Goal: Book appointment/travel/reservation

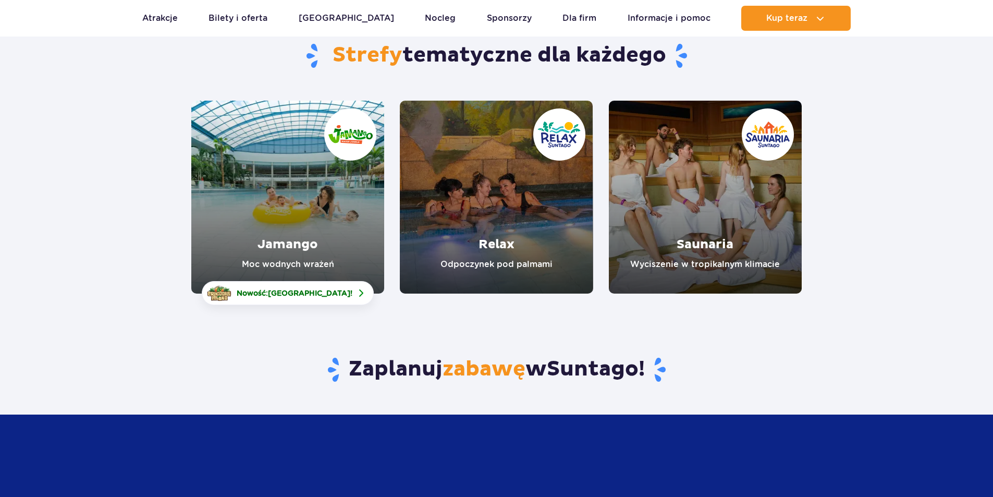
scroll to position [104, 0]
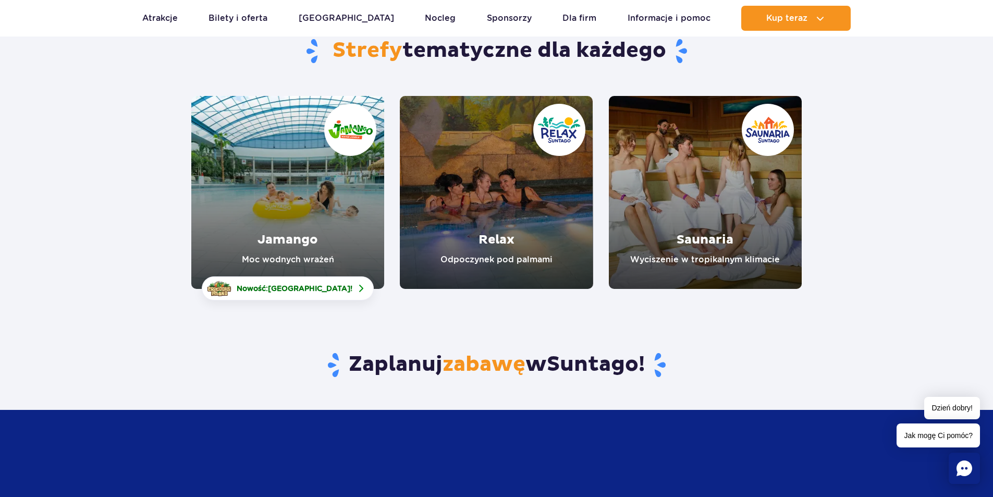
click at [290, 193] on link "Jamango" at bounding box center [287, 192] width 193 height 193
click at [751, 301] on div "Zaplanuj zabawę w [GEOGRAPHIC_DATA] !" at bounding box center [496, 349] width 626 height 121
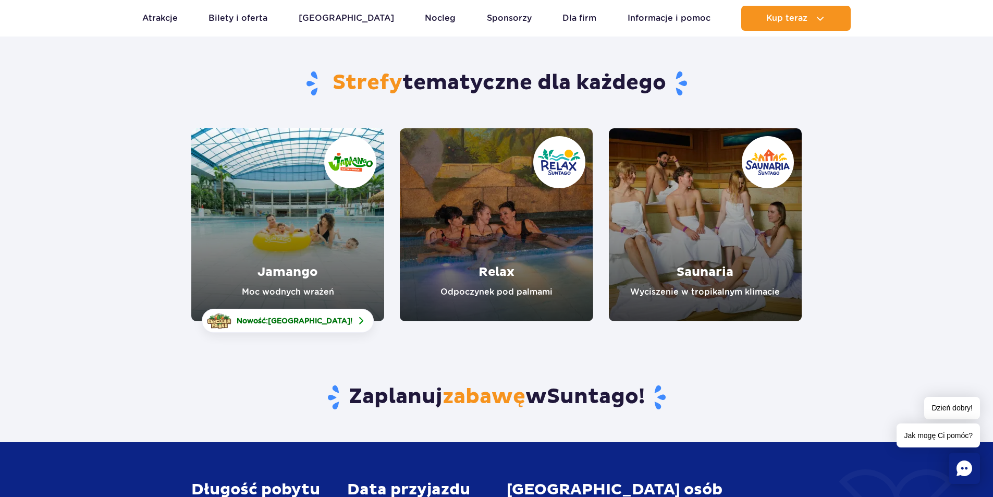
scroll to position [52, 0]
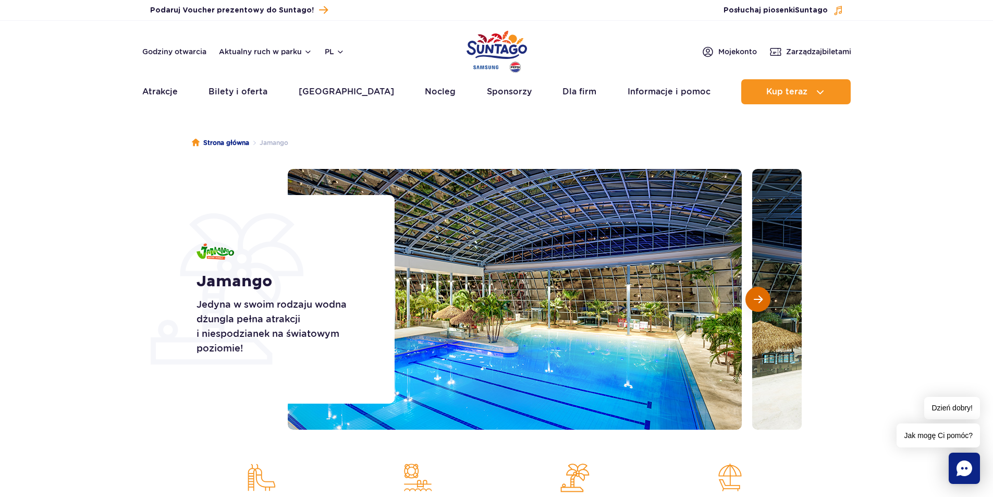
click at [751, 301] on button "Następny slajd" at bounding box center [757, 299] width 25 height 25
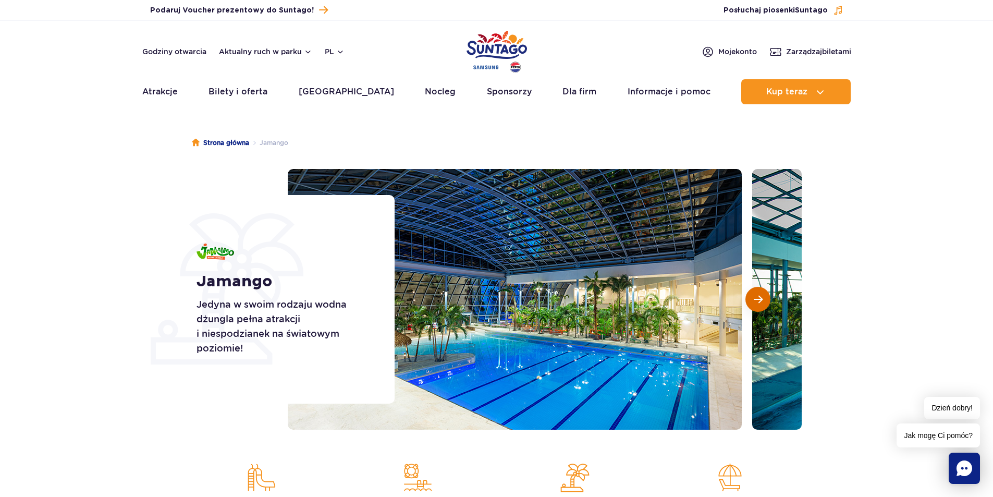
click at [751, 301] on button "Następny slajd" at bounding box center [757, 299] width 25 height 25
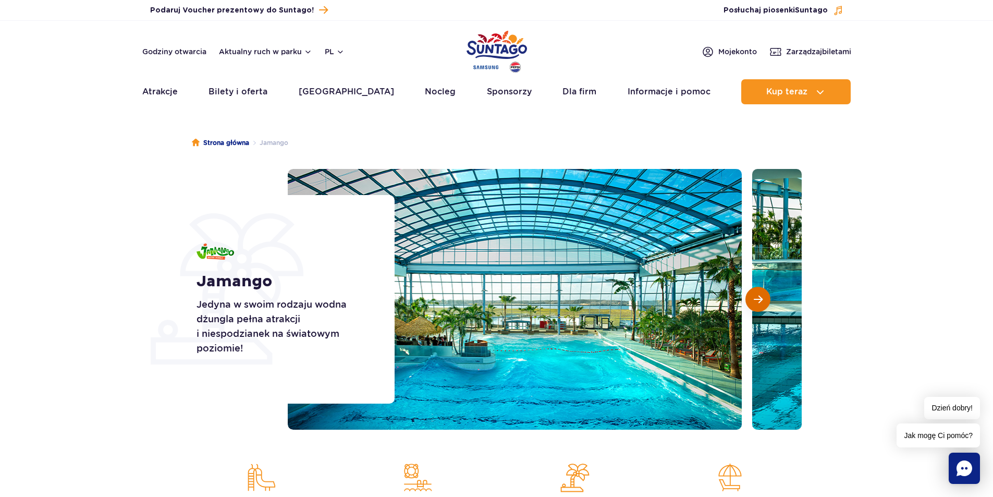
click at [751, 301] on button "Następny slajd" at bounding box center [757, 299] width 25 height 25
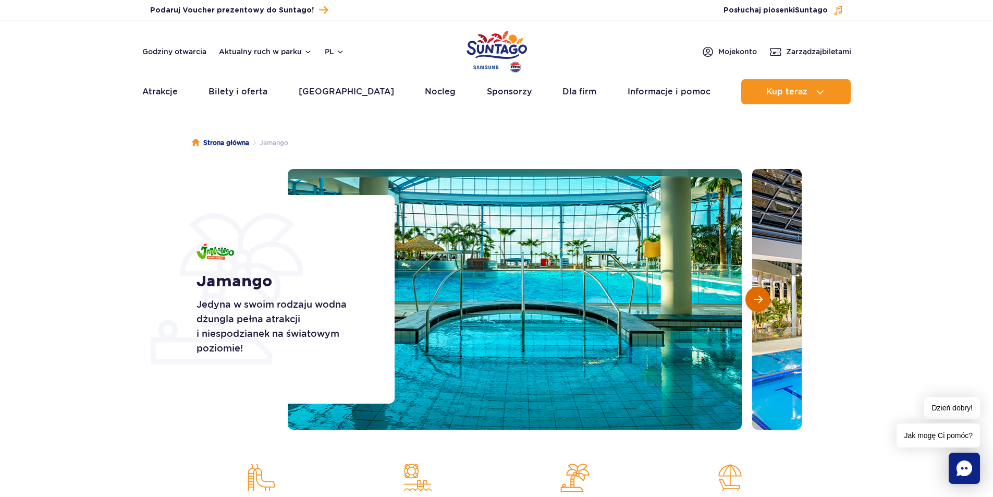
click at [751, 301] on button "Następny slajd" at bounding box center [757, 299] width 25 height 25
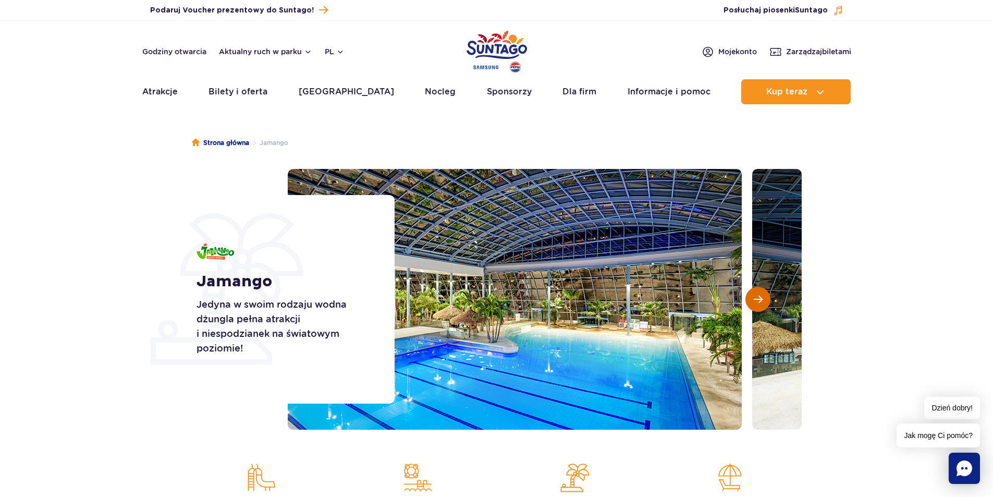
click at [751, 301] on button "Następny slajd" at bounding box center [757, 299] width 25 height 25
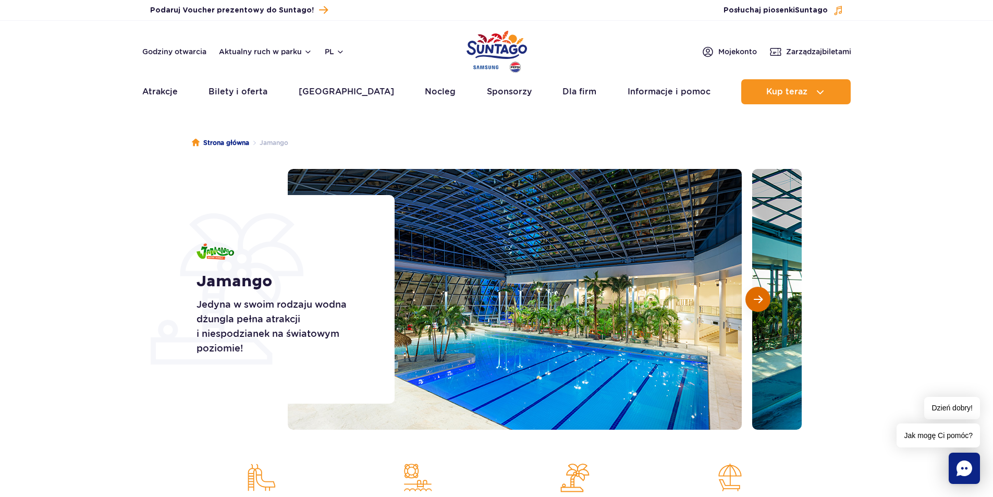
click at [751, 301] on button "Następny slajd" at bounding box center [757, 299] width 25 height 25
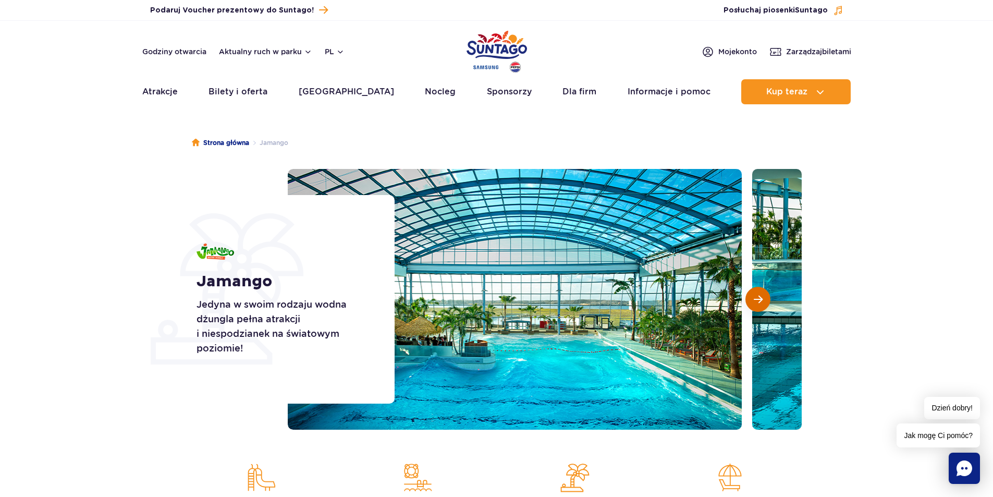
click at [751, 301] on button "Następny slajd" at bounding box center [757, 299] width 25 height 25
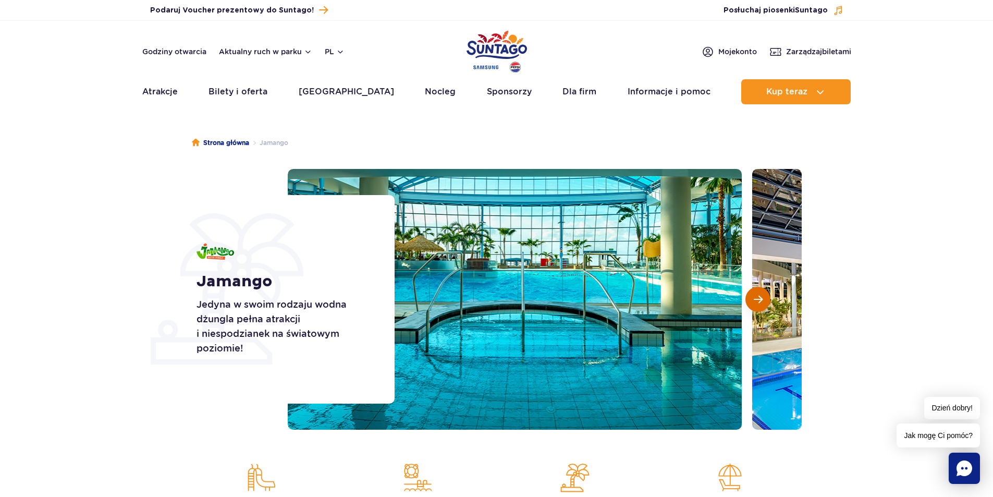
click at [751, 301] on button "Następny slajd" at bounding box center [757, 299] width 25 height 25
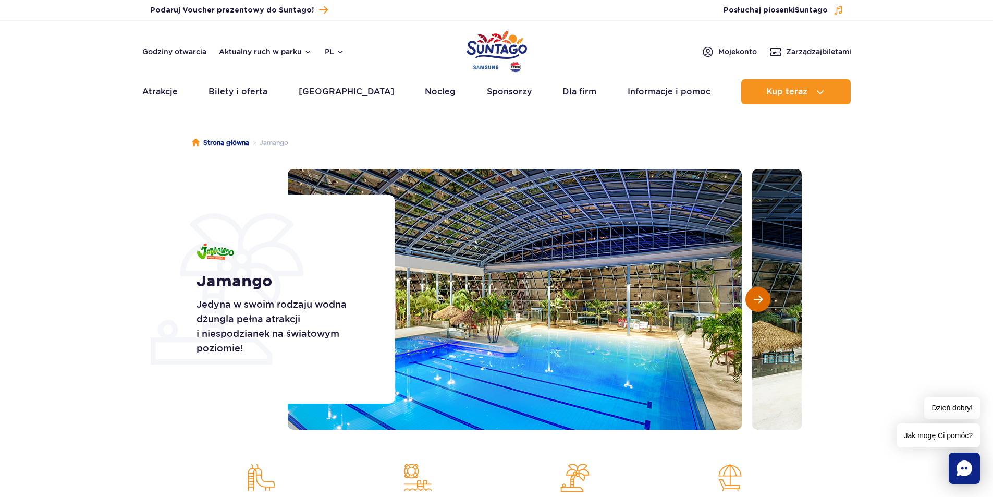
click at [751, 301] on button "Następny slajd" at bounding box center [757, 299] width 25 height 25
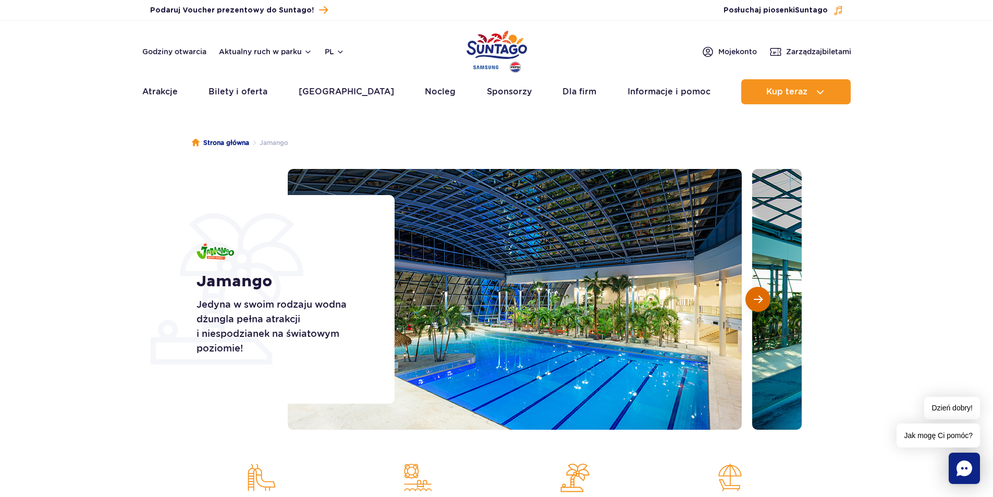
click at [751, 301] on button "Następny slajd" at bounding box center [757, 299] width 25 height 25
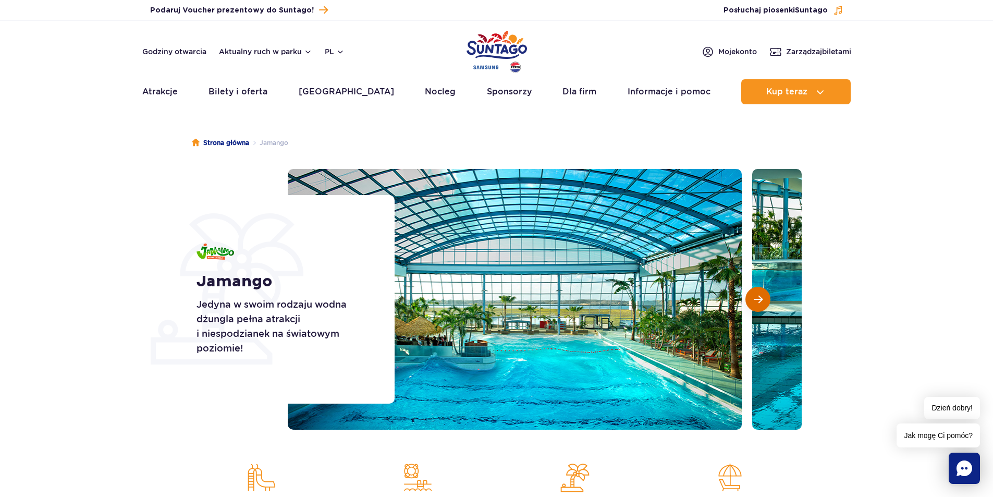
click at [751, 301] on button "Następny slajd" at bounding box center [757, 299] width 25 height 25
